Goal: Obtain resource: Download file/media

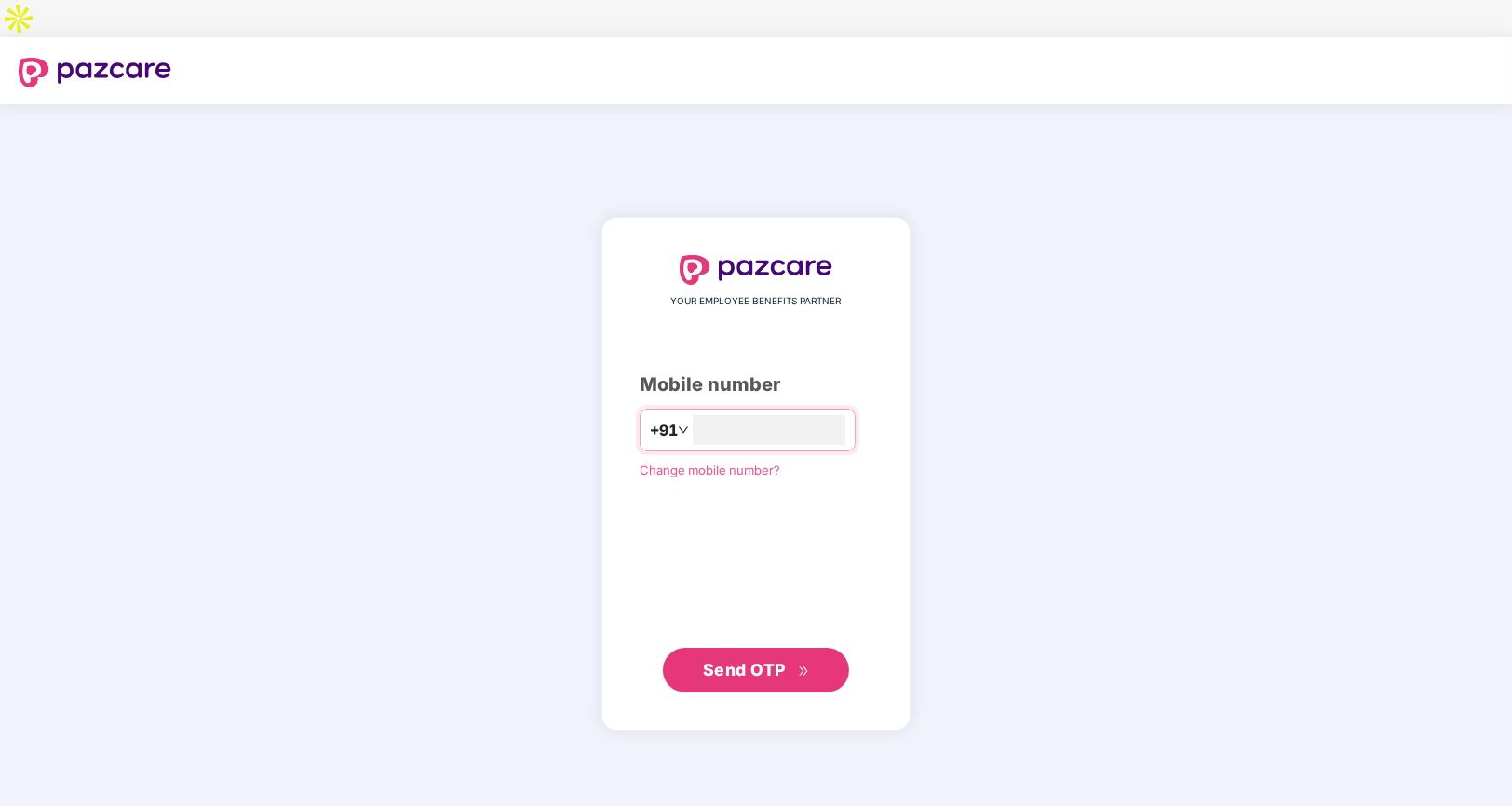
type input "**********"
click at [759, 660] on span "Send OTP" at bounding box center [744, 670] width 83 height 20
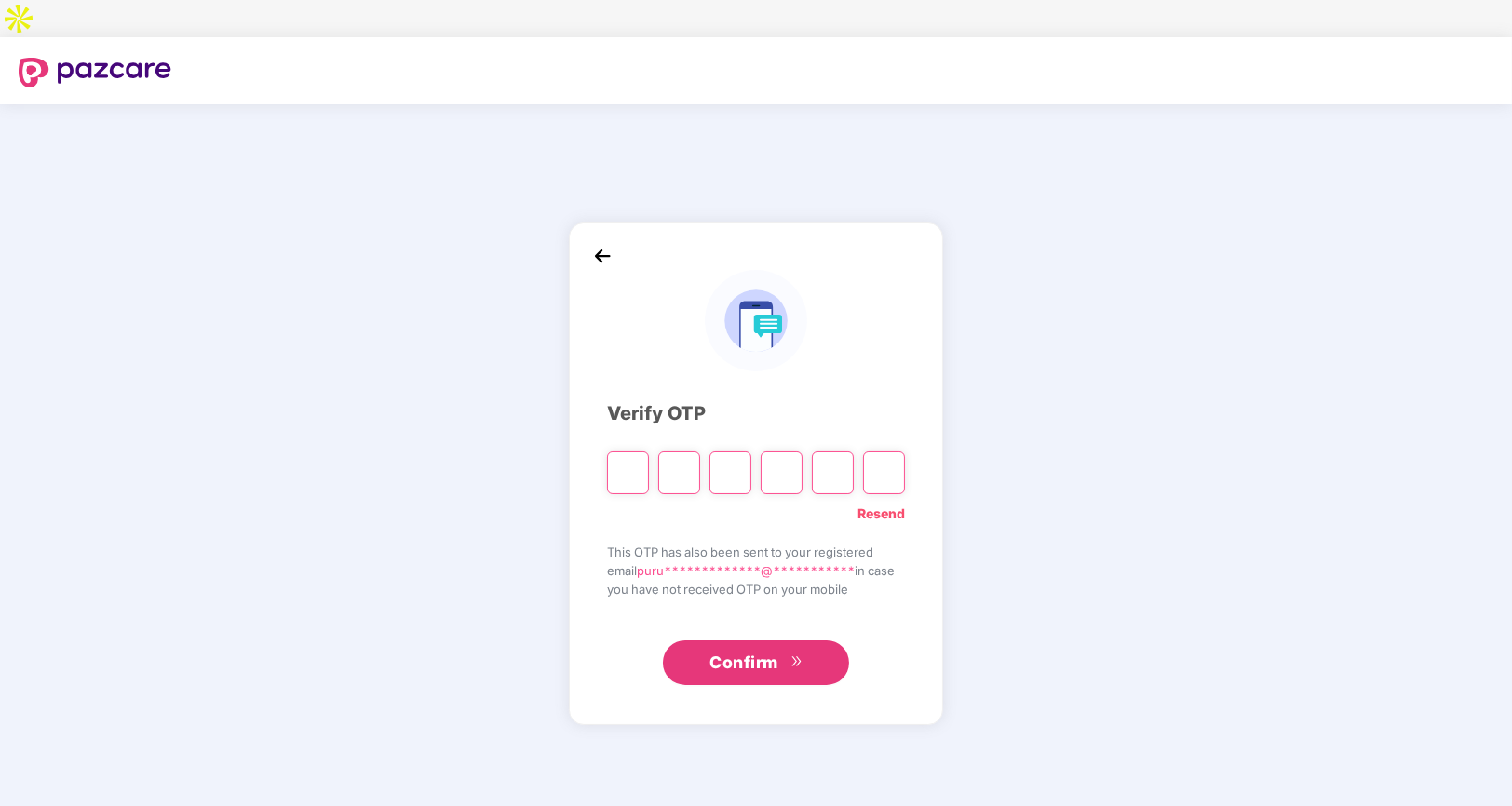
paste input "*"
type input "*"
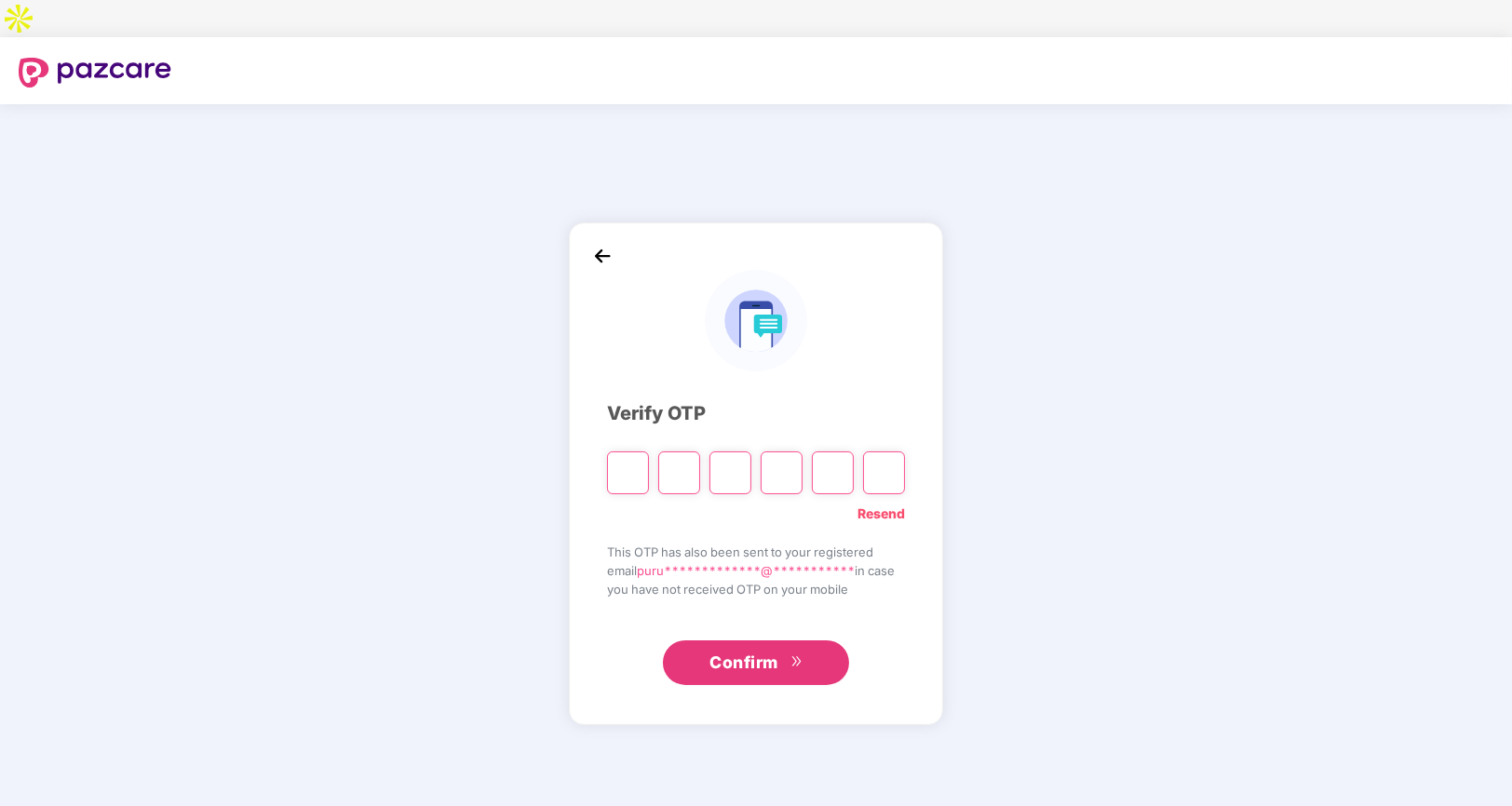
type input "*"
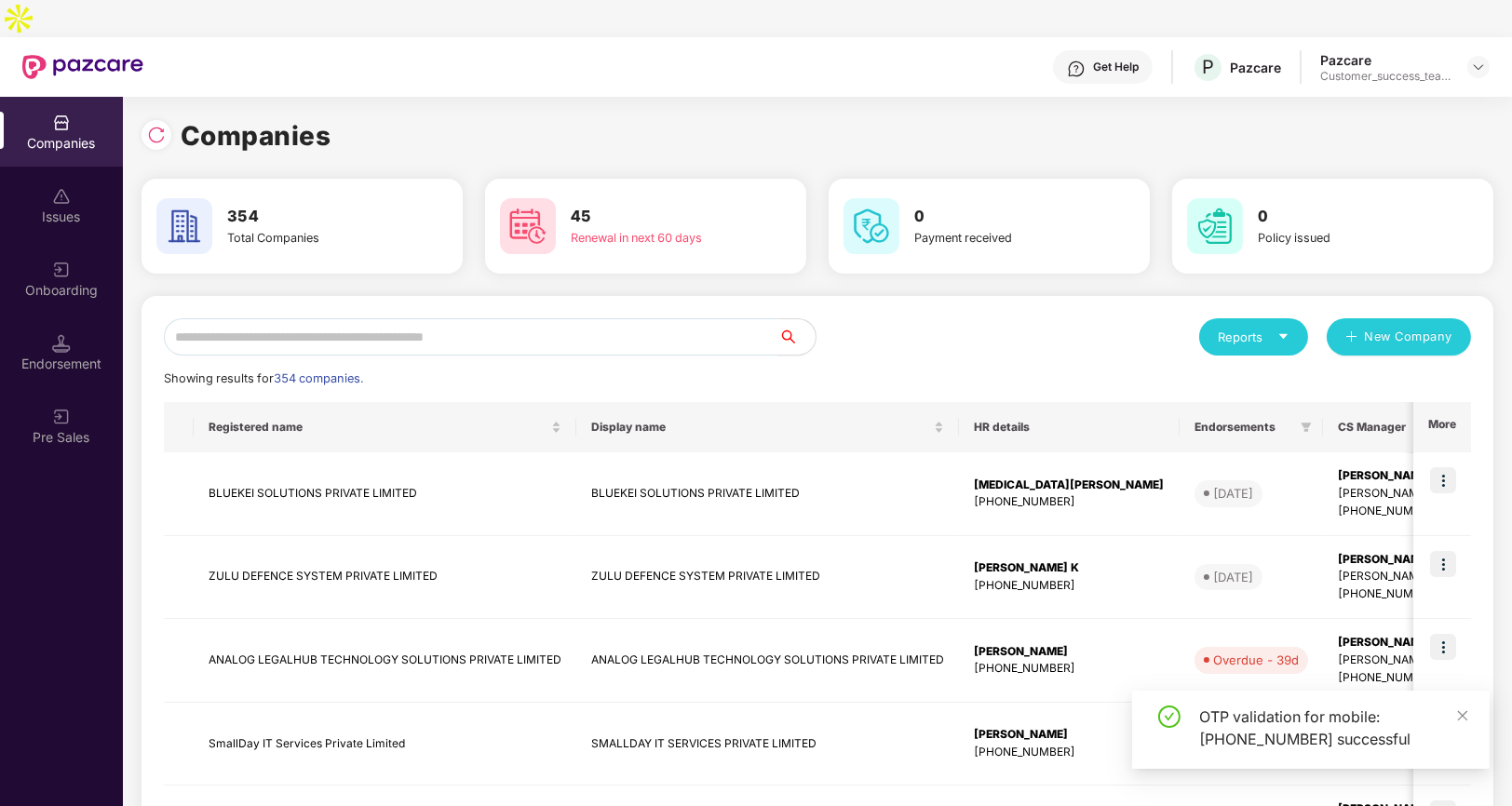
click at [363, 319] on input "text" at bounding box center [471, 337] width 615 height 37
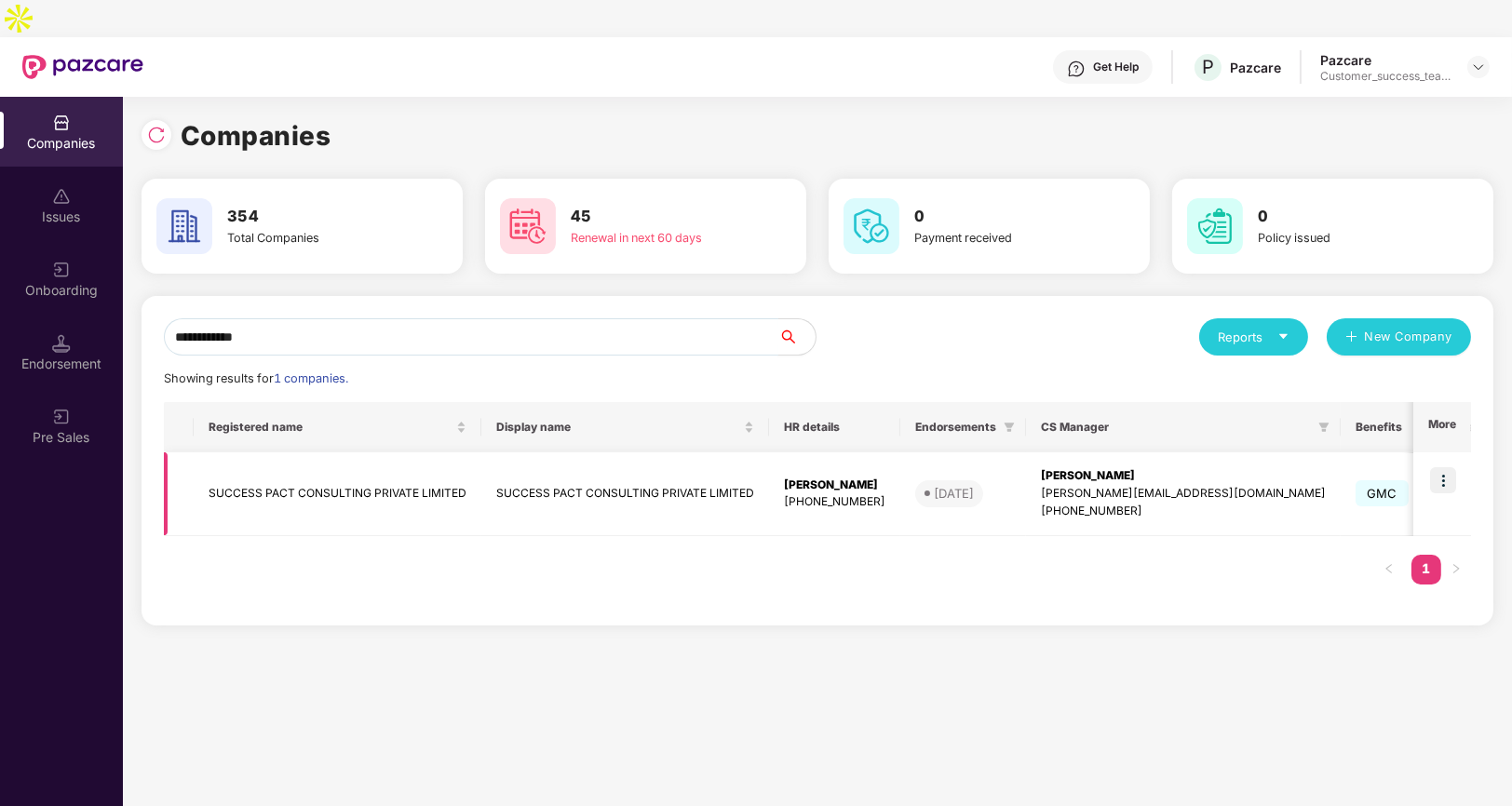
type input "**********"
click at [1442, 467] on img at bounding box center [1443, 480] width 26 height 26
click at [340, 465] on td "SUCCESS PACT CONSULTING PRIVATE LIMITED" at bounding box center [338, 495] width 287 height 84
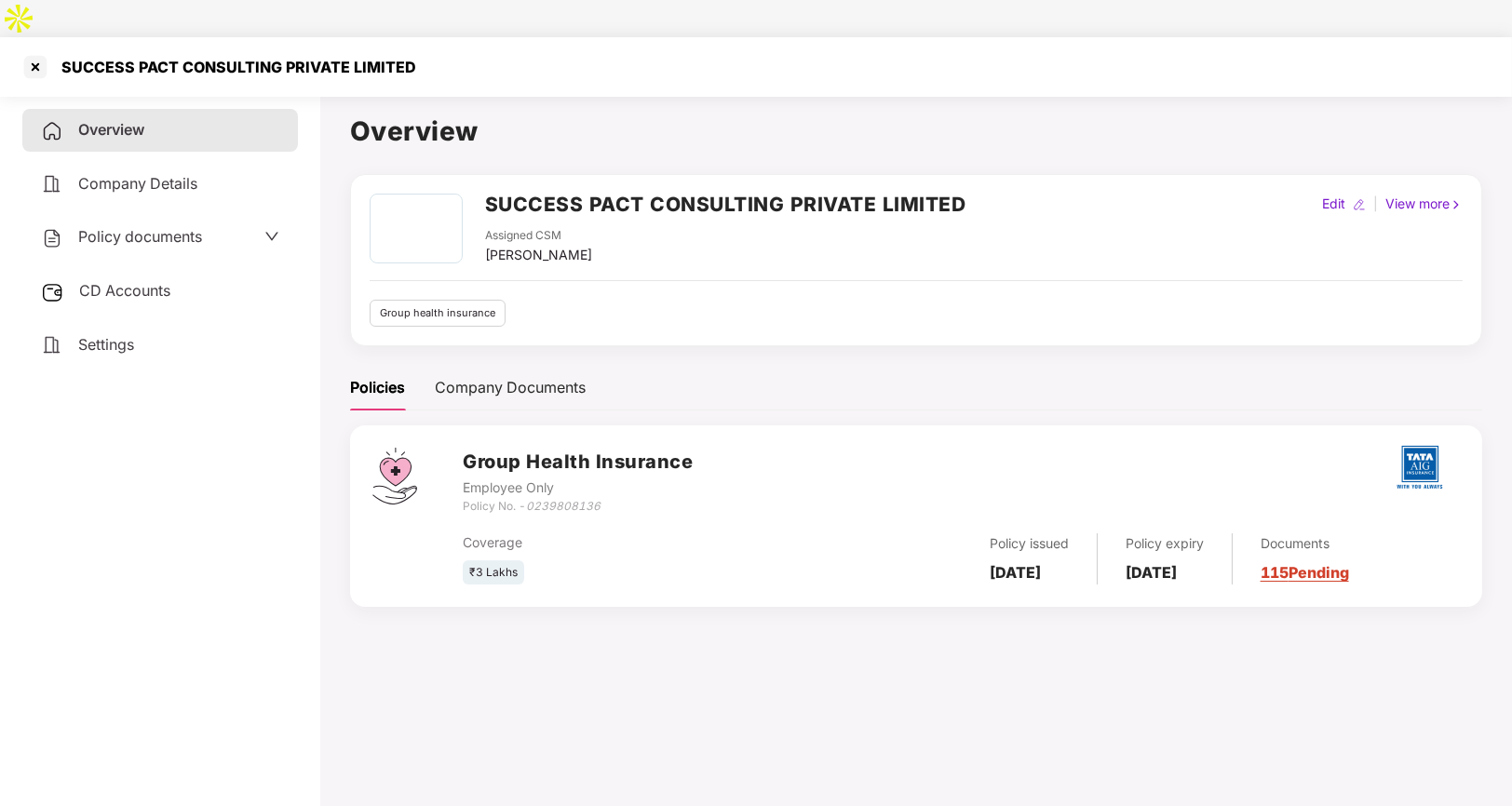
click at [128, 227] on span "Policy documents" at bounding box center [140, 237] width 124 height 19
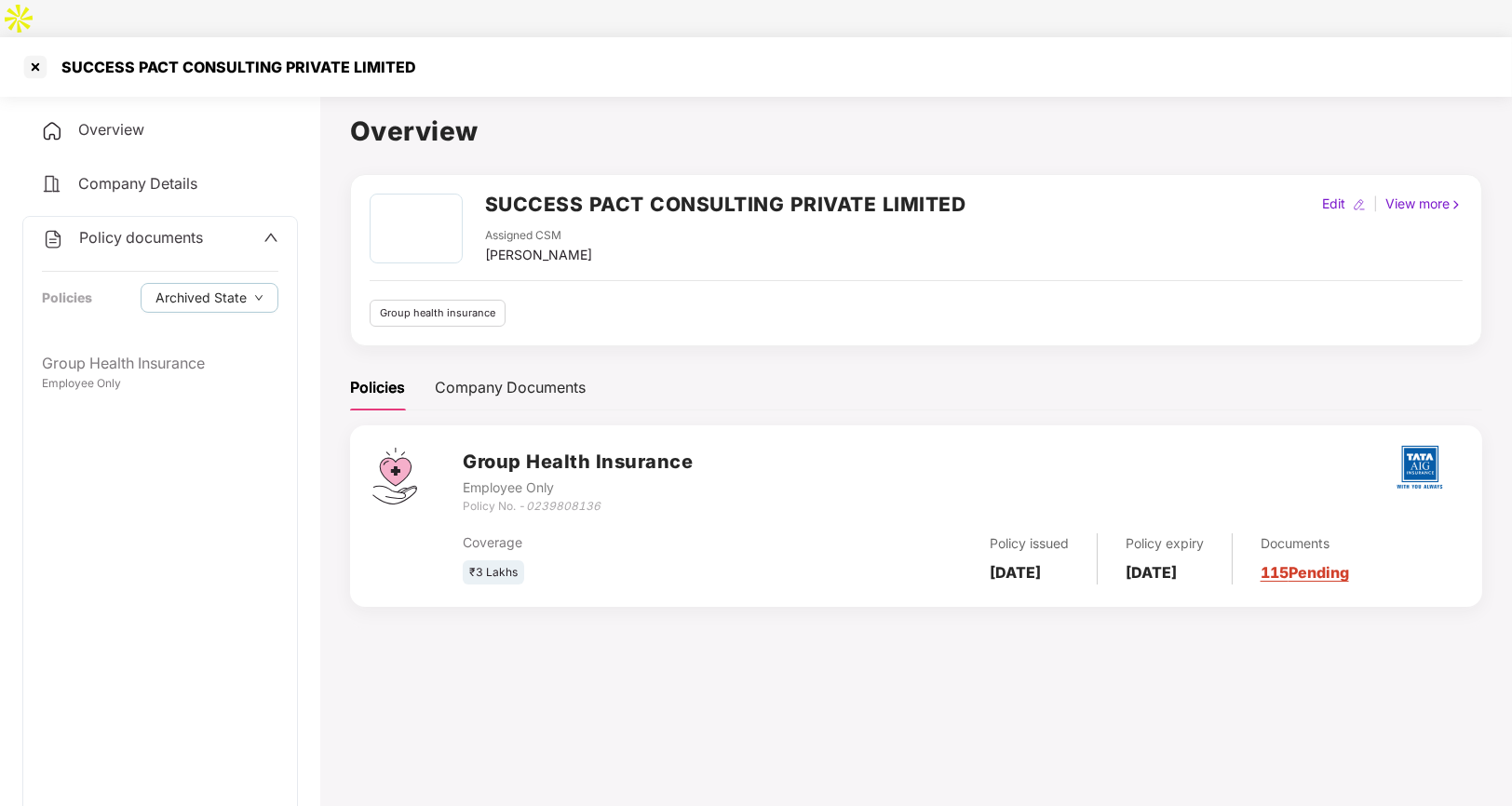
click at [272, 230] on icon "up" at bounding box center [271, 238] width 15 height 15
click at [134, 163] on div "Company Details" at bounding box center [160, 184] width 276 height 43
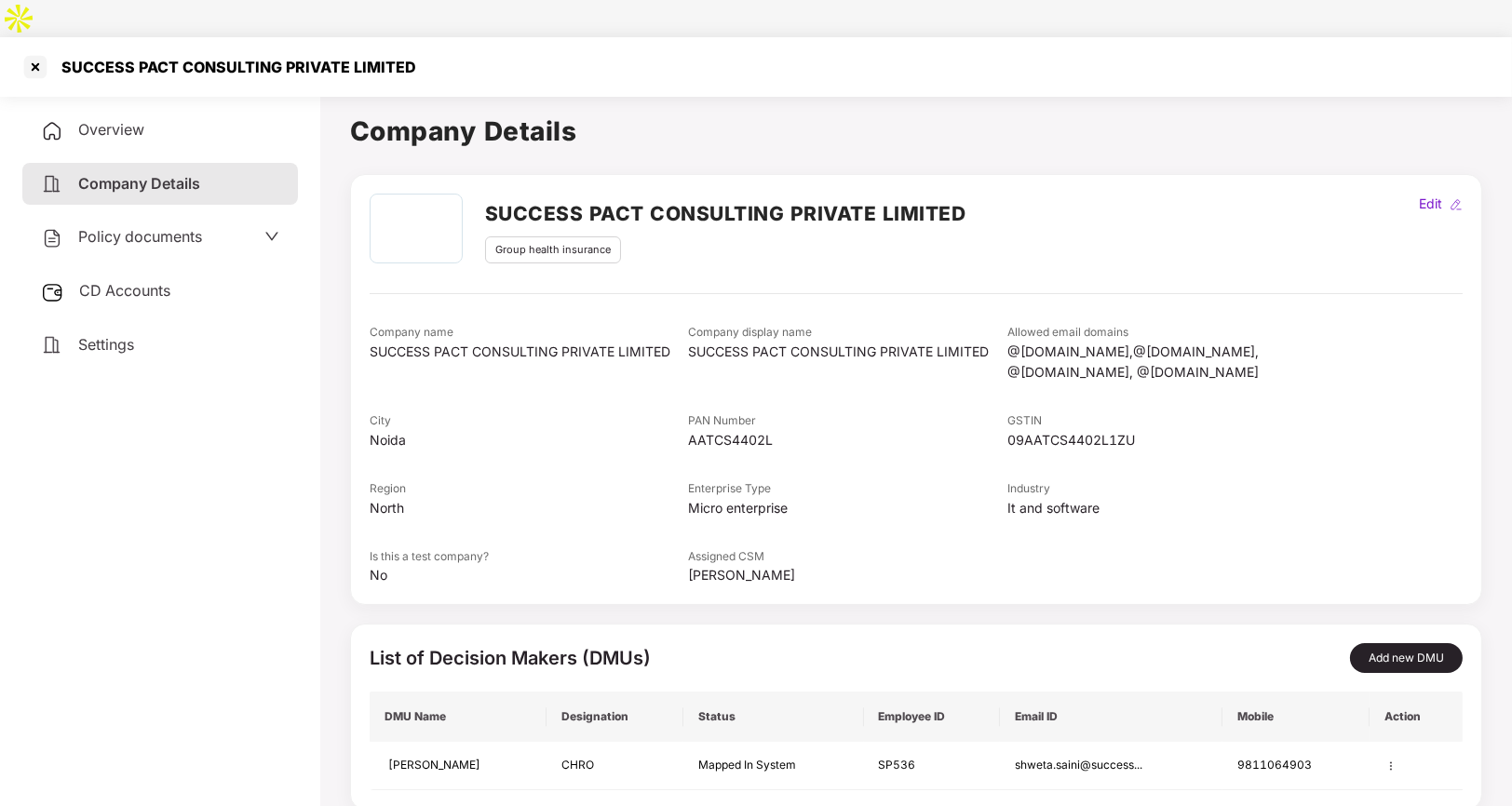
scroll to position [51, 0]
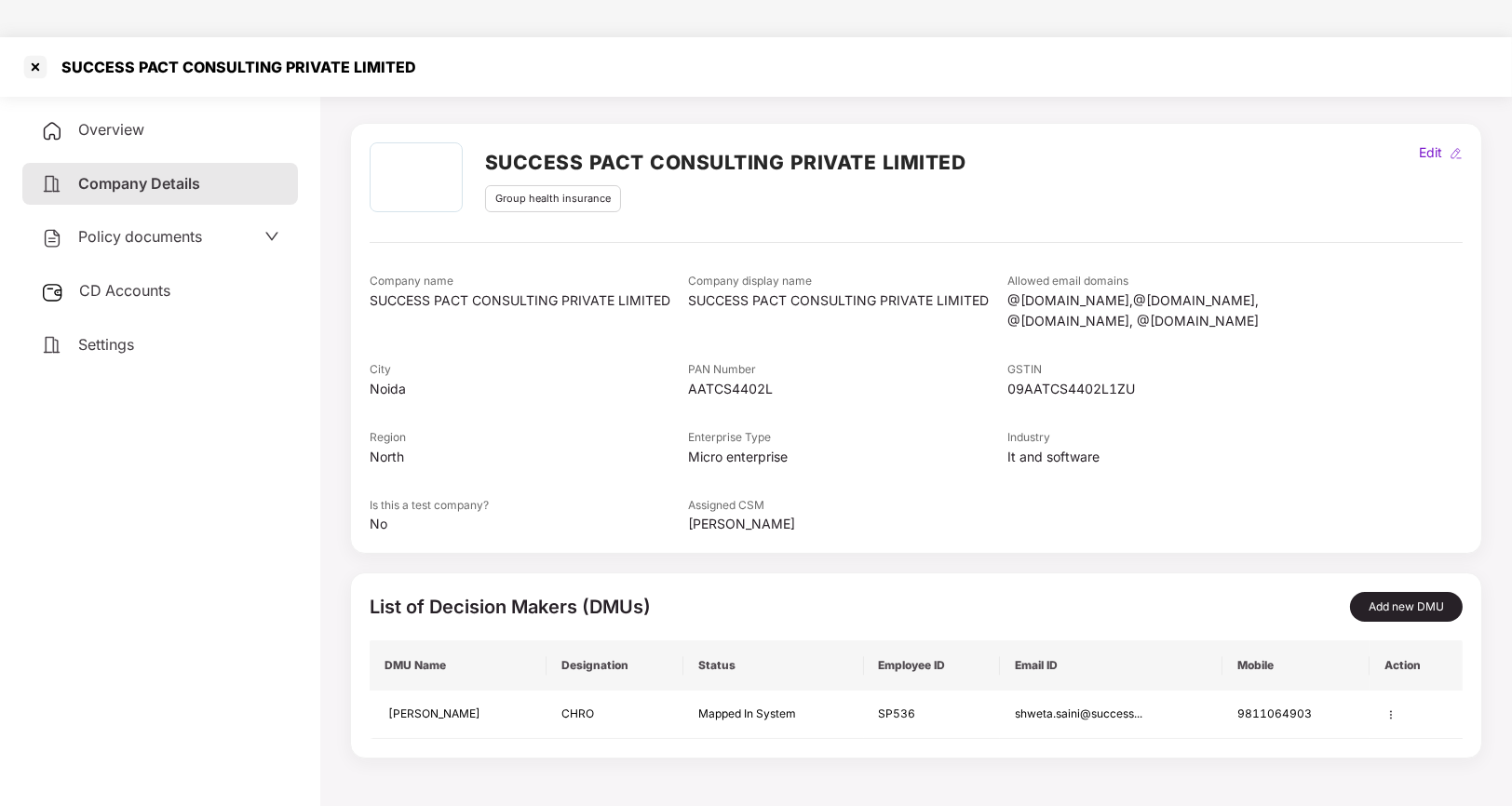
click at [161, 227] on span "Policy documents" at bounding box center [140, 237] width 124 height 19
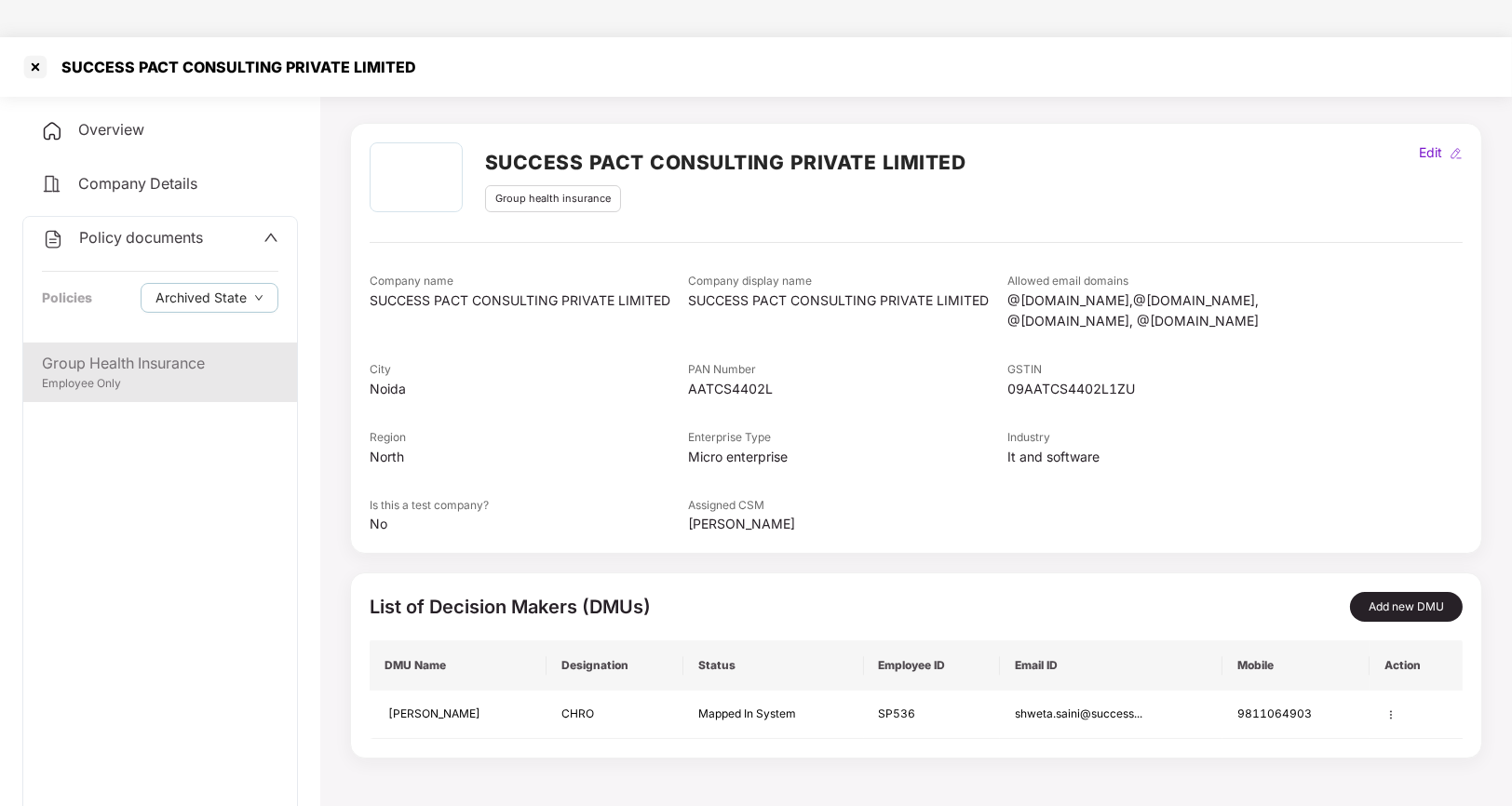
click at [114, 352] on div "Group Health Insurance" at bounding box center [160, 364] width 237 height 23
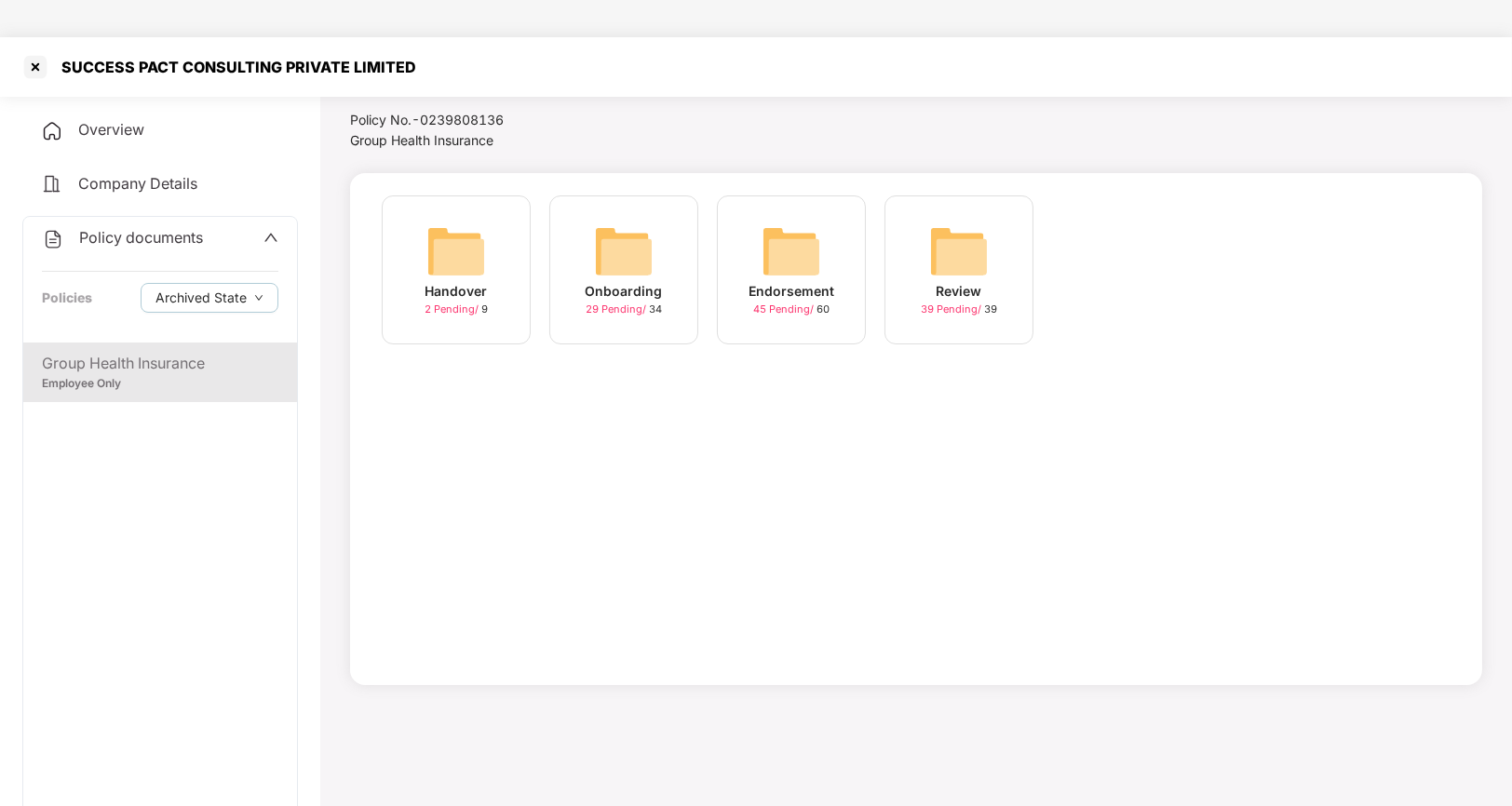
click at [453, 281] on div "Handover" at bounding box center [457, 291] width 63 height 21
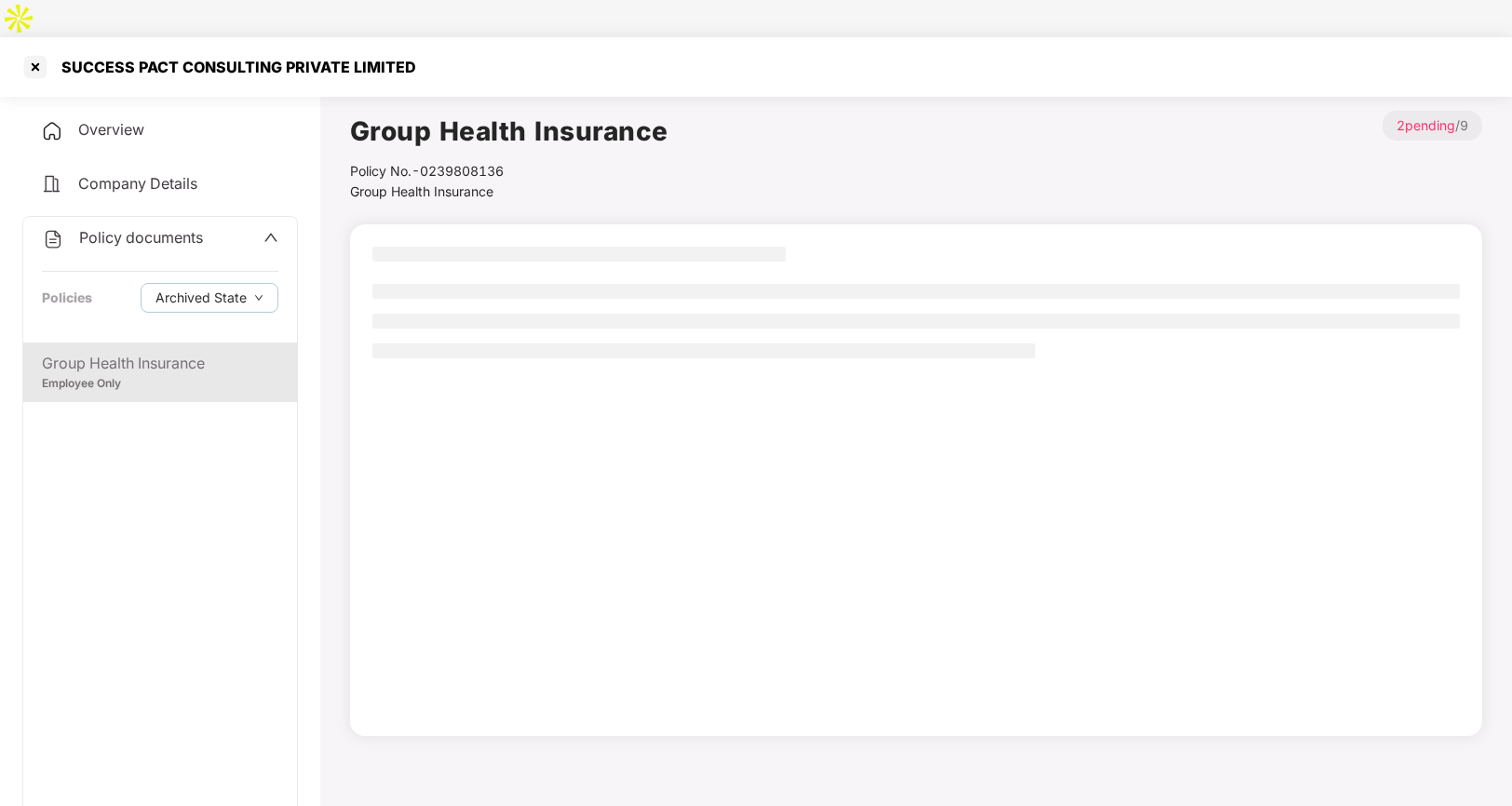
scroll to position [51, 0]
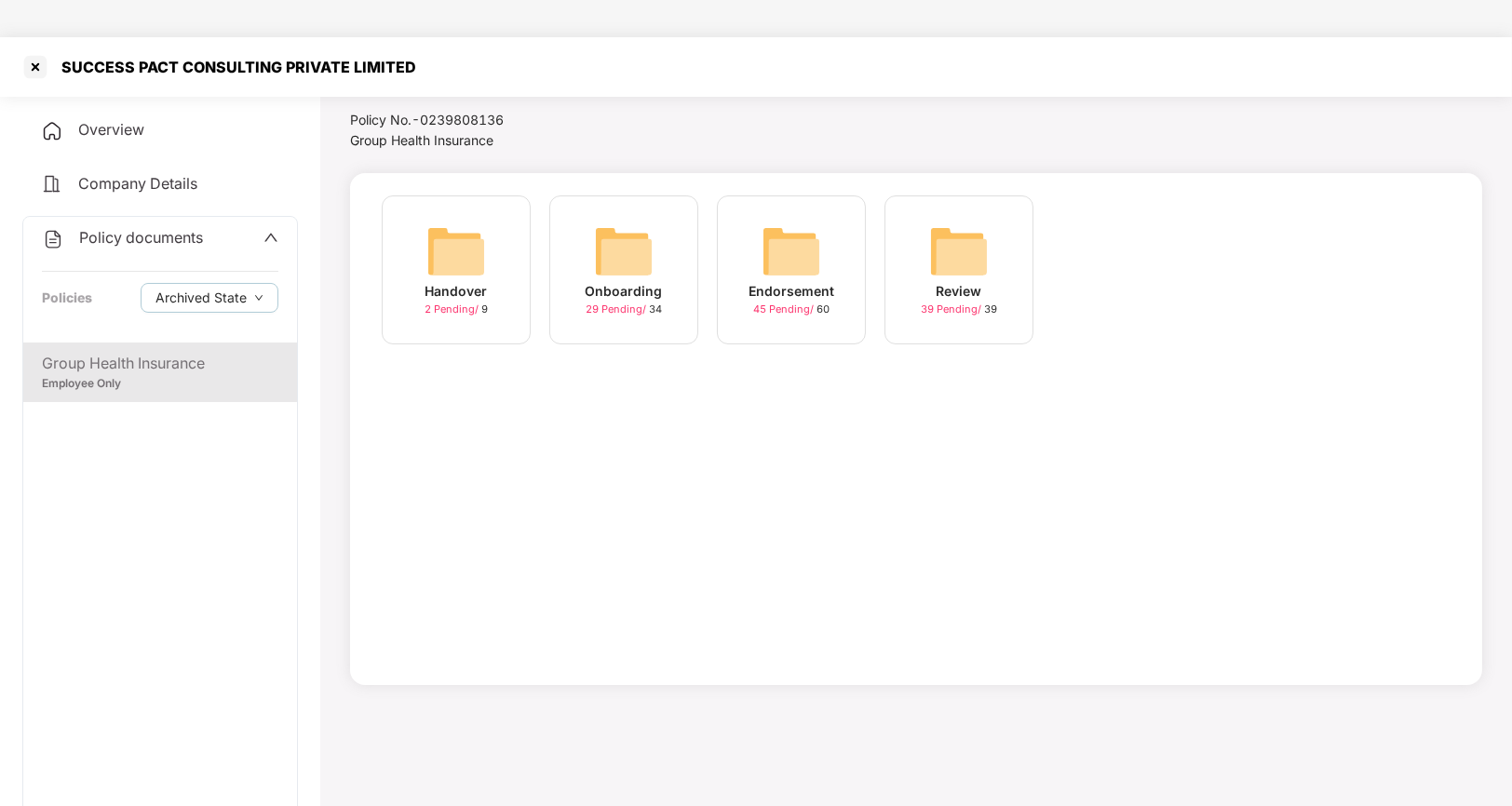
click at [632, 281] on div "Onboarding" at bounding box center [623, 291] width 77 height 21
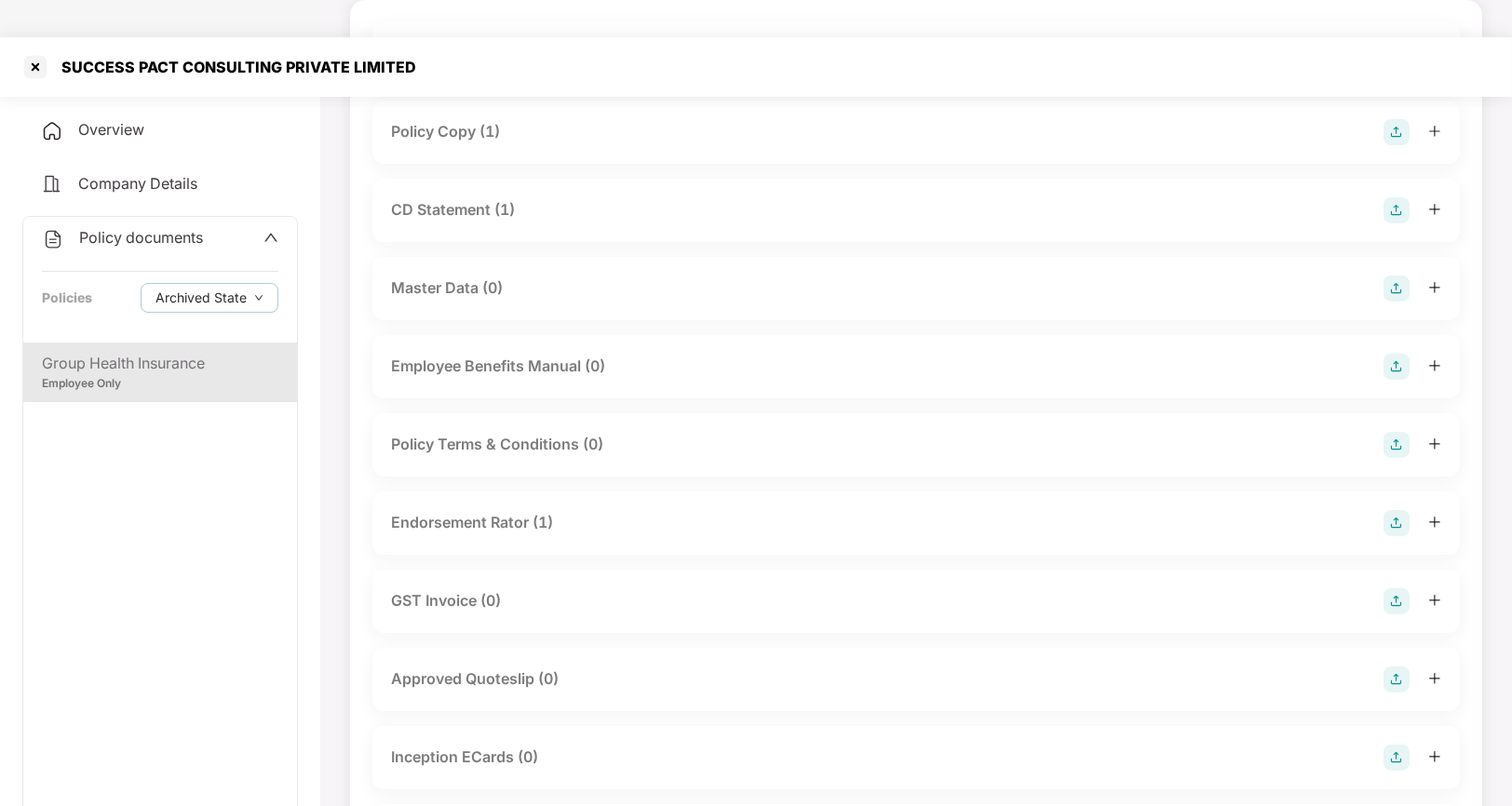
scroll to position [224, 0]
click at [32, 52] on div at bounding box center [35, 67] width 29 height 29
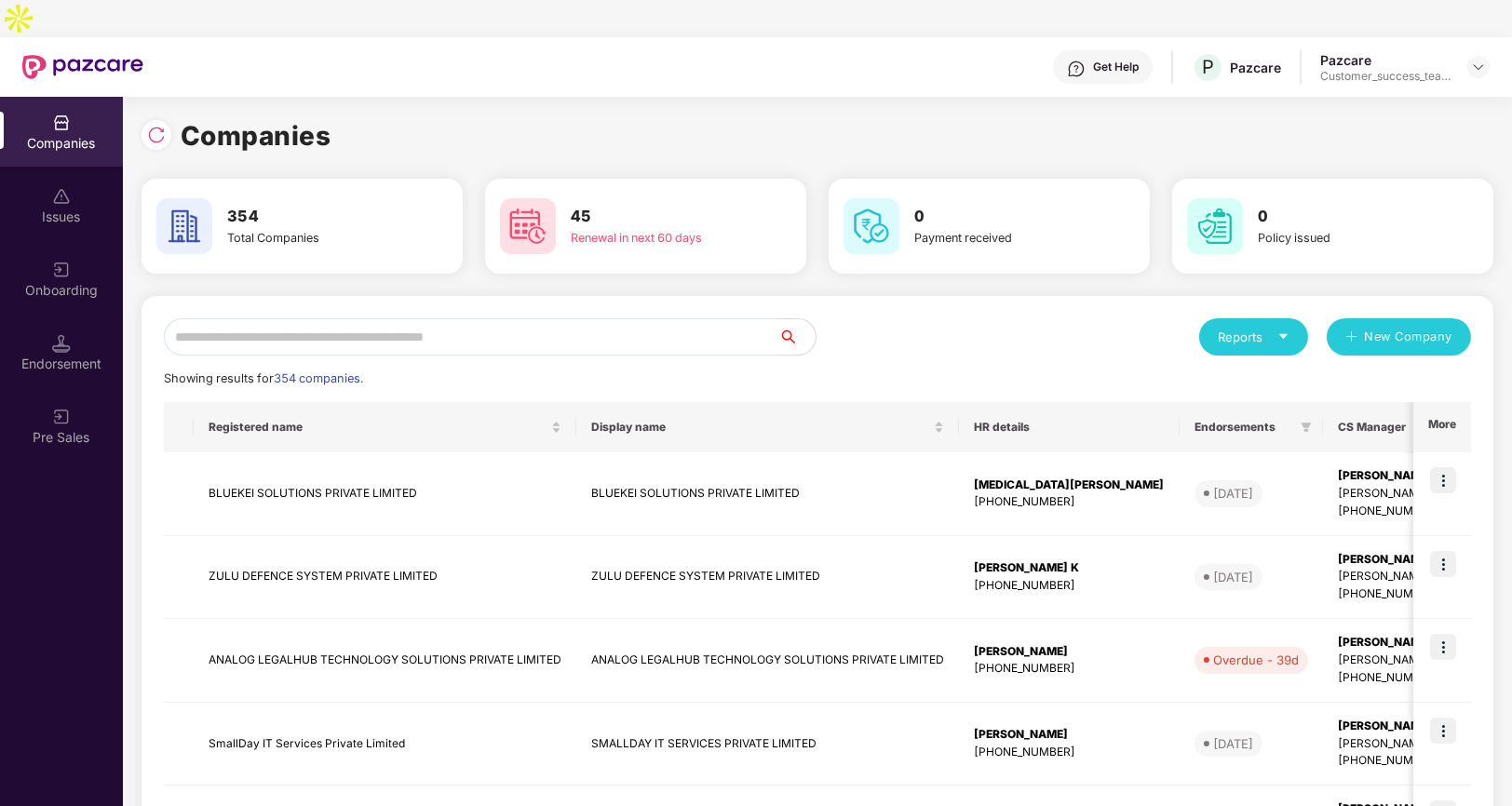
click at [433, 319] on input "text" at bounding box center [471, 337] width 615 height 37
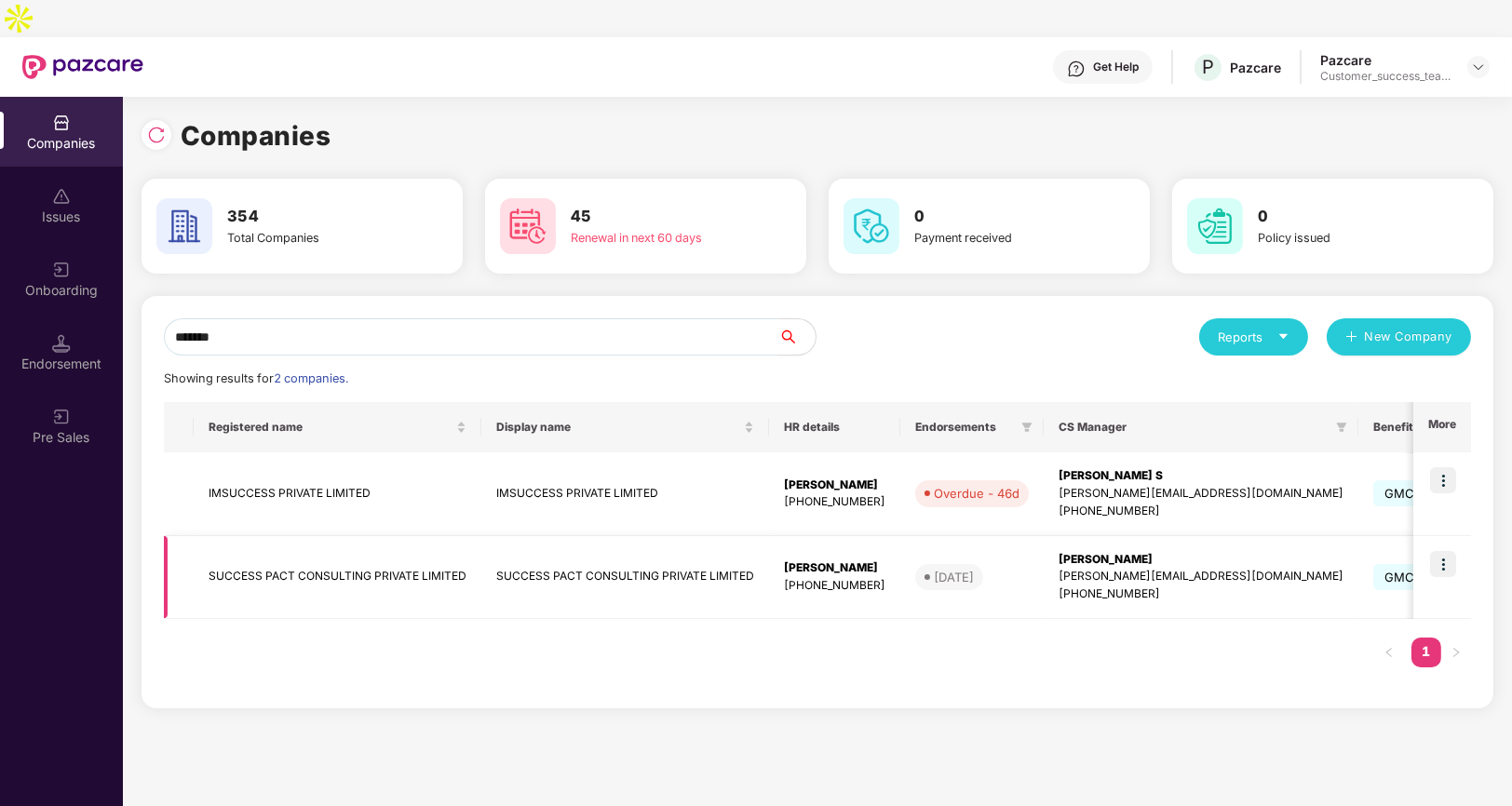
type input "*******"
click at [371, 550] on td "SUCCESS PACT CONSULTING PRIVATE LIMITED" at bounding box center [338, 579] width 287 height 84
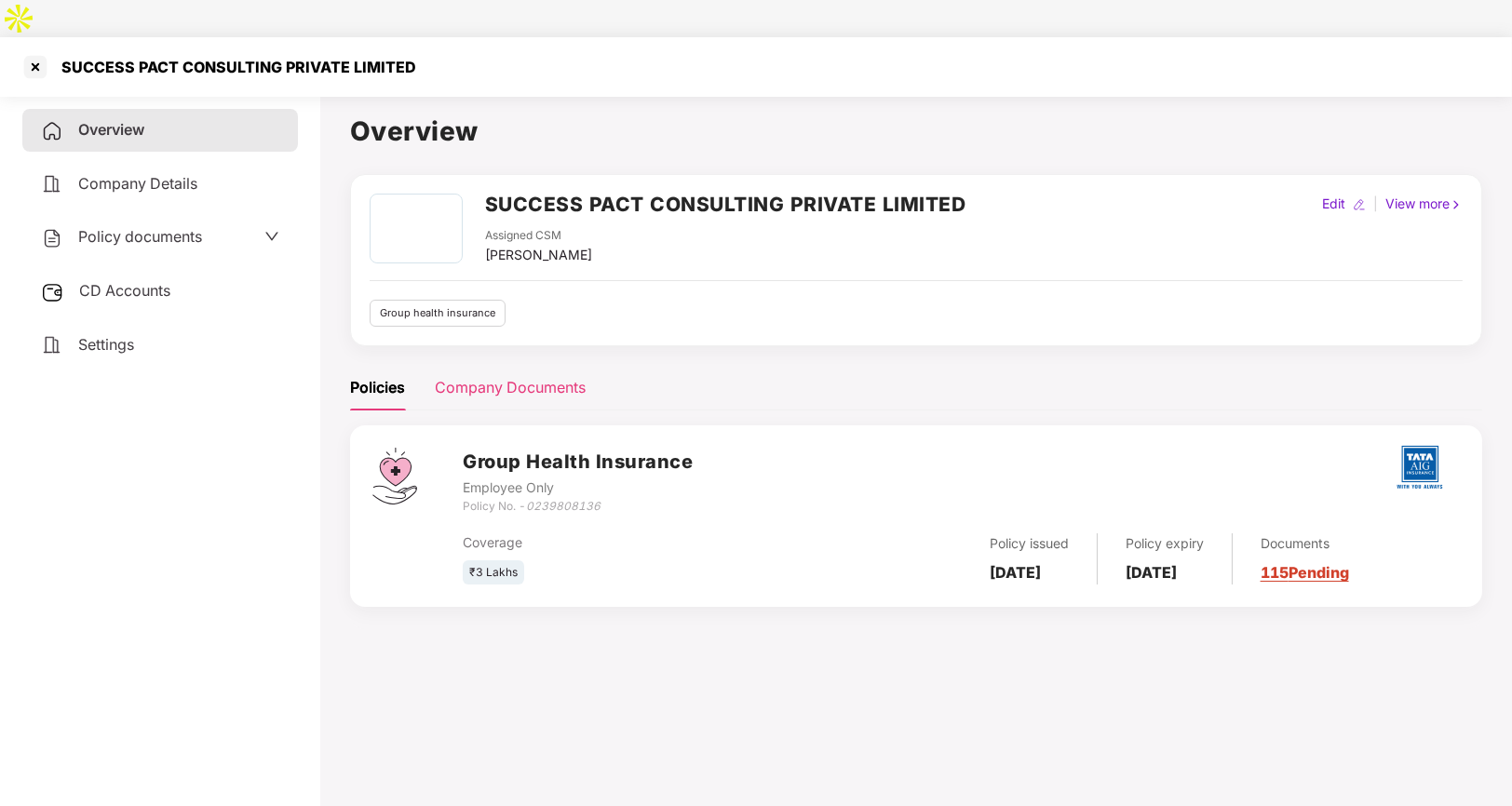
click at [494, 376] on div "Company Documents" at bounding box center [510, 387] width 151 height 23
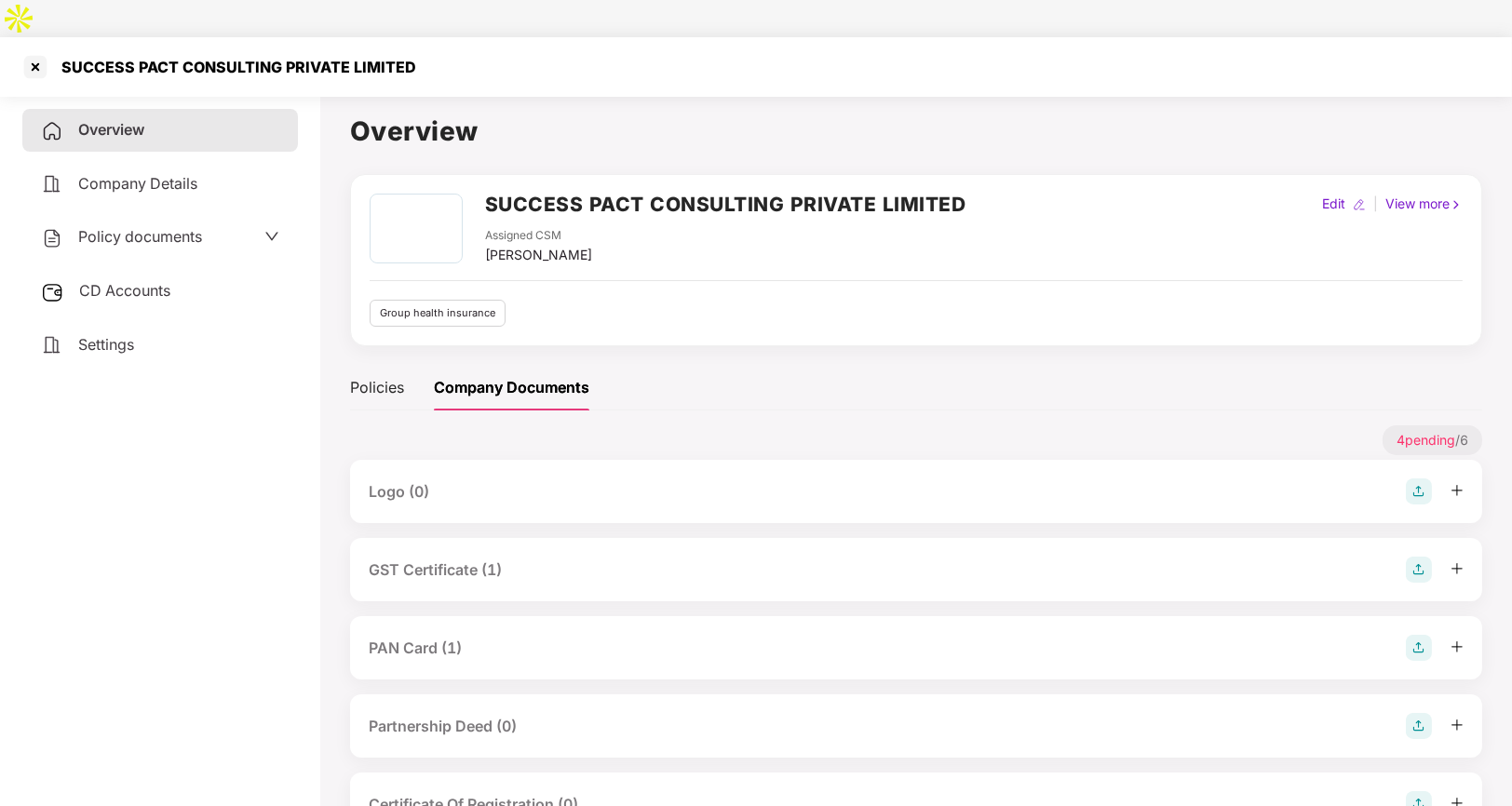
click at [452, 559] on div "GST Certificate (1)" at bounding box center [435, 570] width 133 height 23
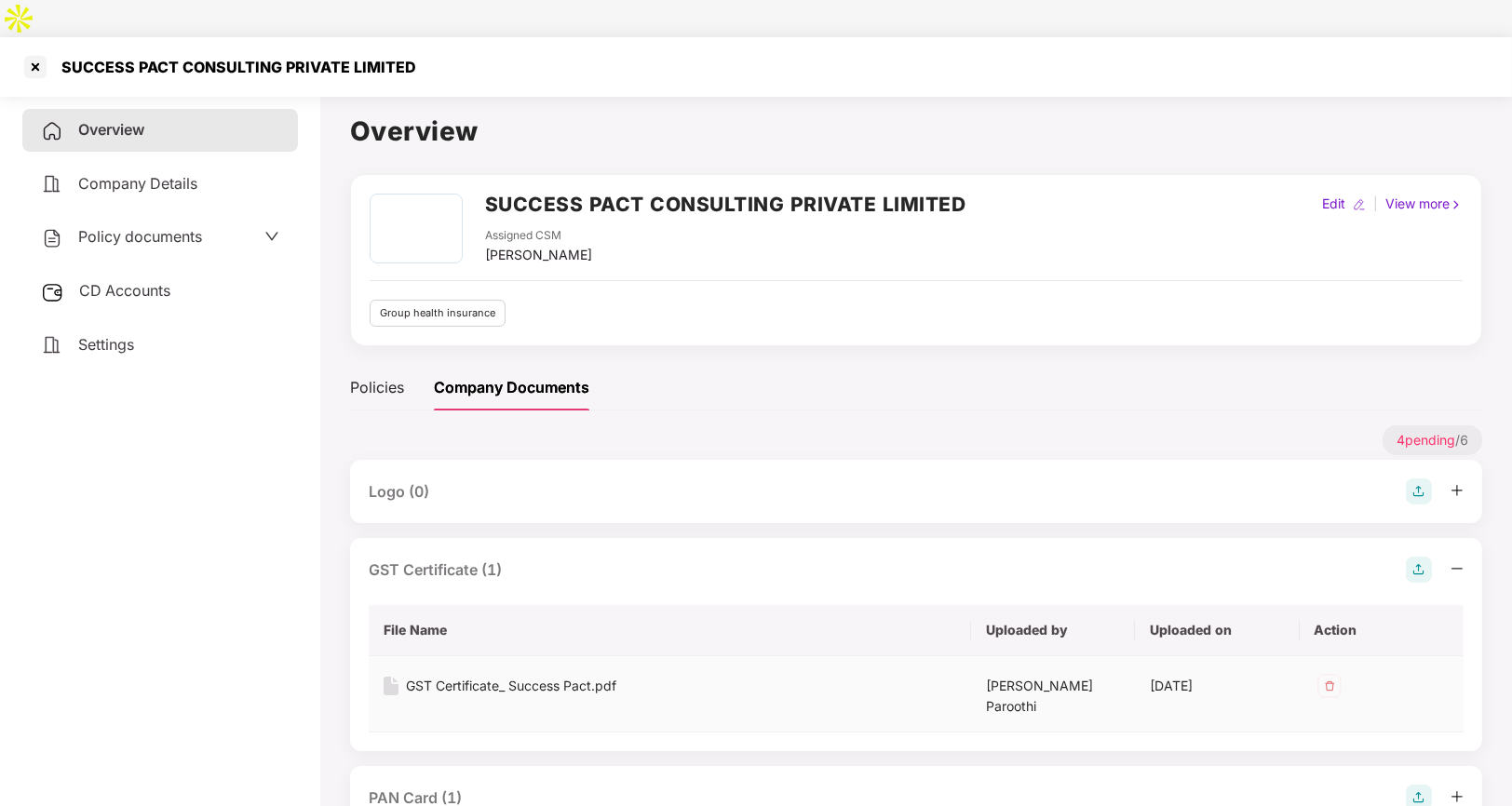
click at [498, 676] on div "GST Certificate_ Success Pact.pdf" at bounding box center [511, 686] width 210 height 21
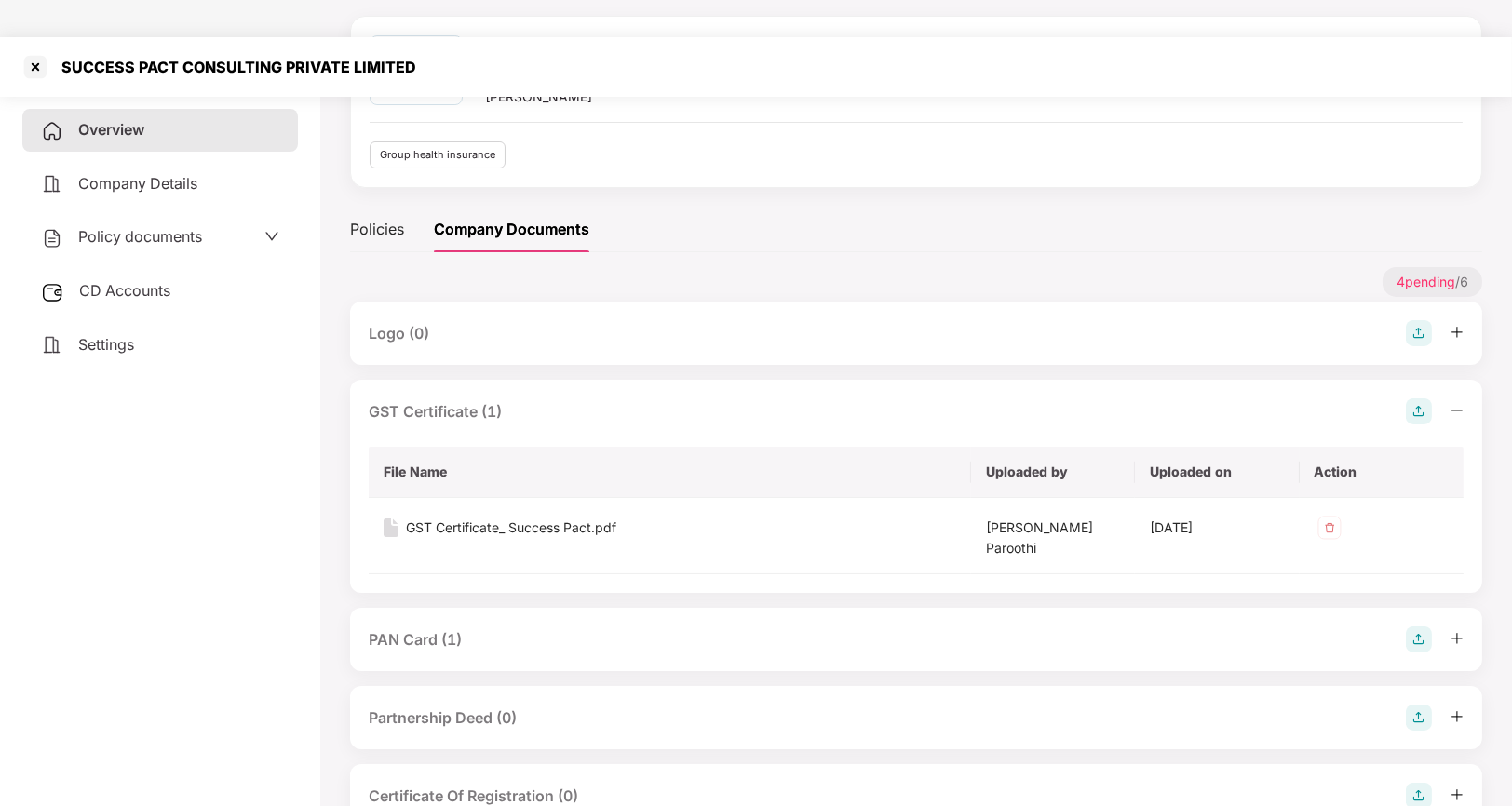
scroll to position [222, 0]
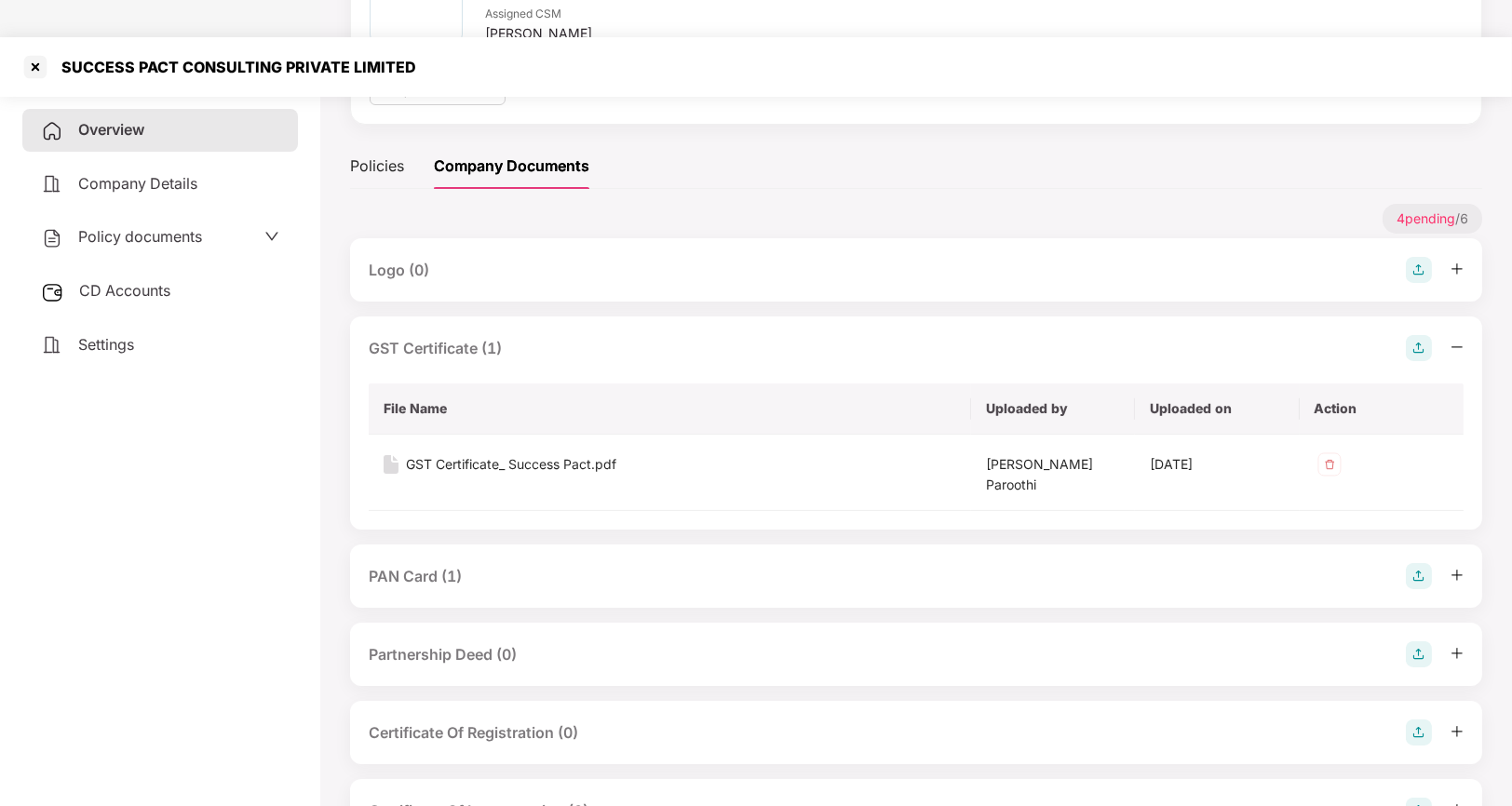
click at [399, 565] on div "PAN Card (1)" at bounding box center [415, 577] width 93 height 23
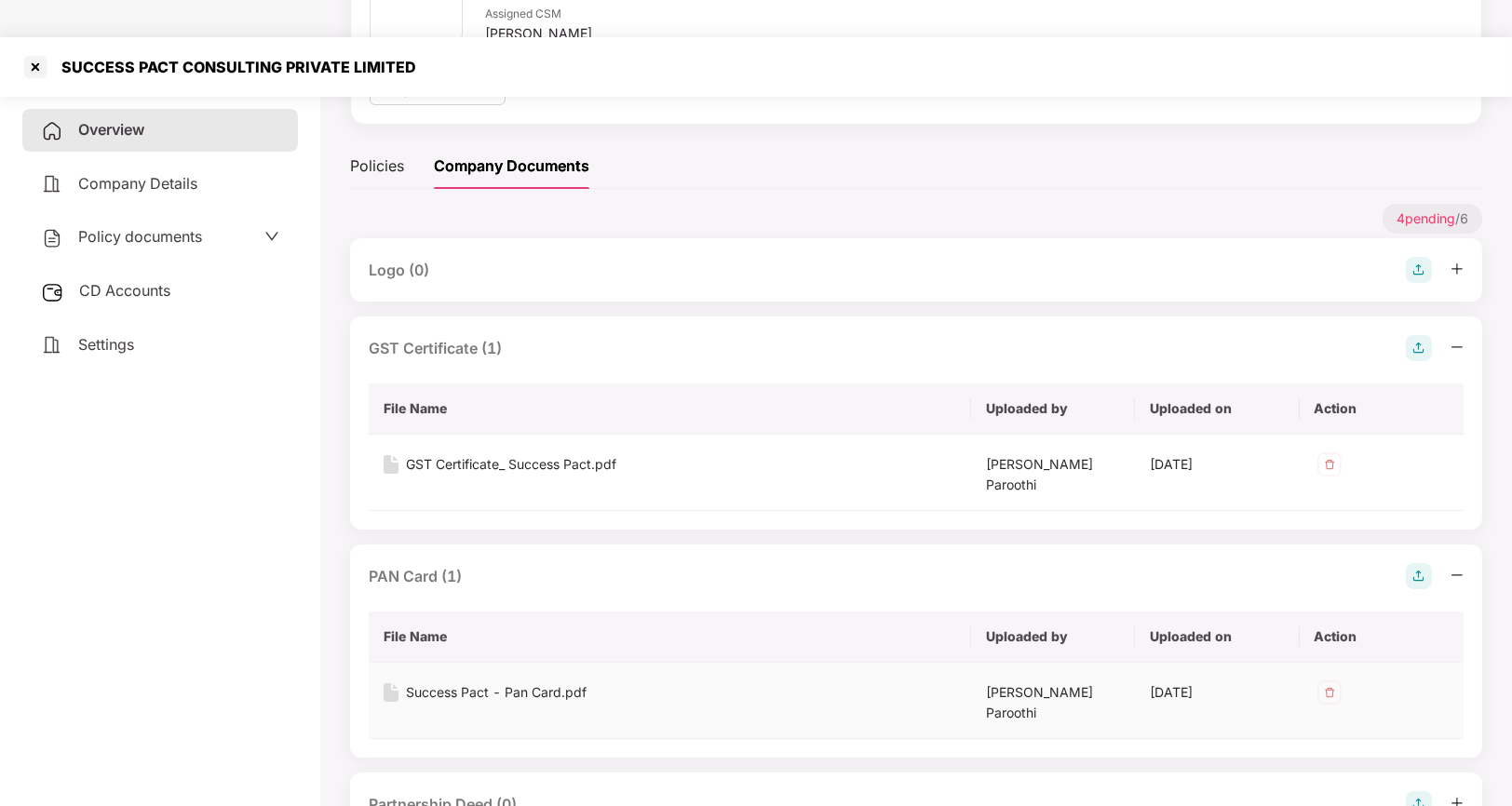
click at [450, 682] on div "Success Pact - Pan Card.pdf" at bounding box center [497, 693] width 181 height 21
